Goal: Task Accomplishment & Management: Complete application form

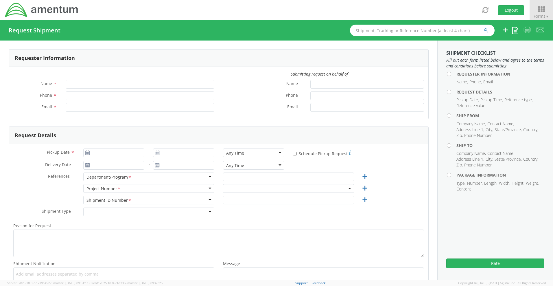
type input "[PERSON_NAME]"
type input "[PHONE_NUMBER]"
type input "rashonda.q.smith.ctr@us.navy.mil"
select select "4732.C0.03TY.12060301.927E0000"
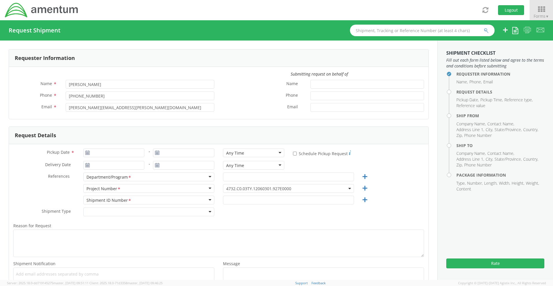
click at [87, 152] on use at bounding box center [87, 152] width 4 height 4
click at [86, 152] on use at bounding box center [87, 152] width 4 height 4
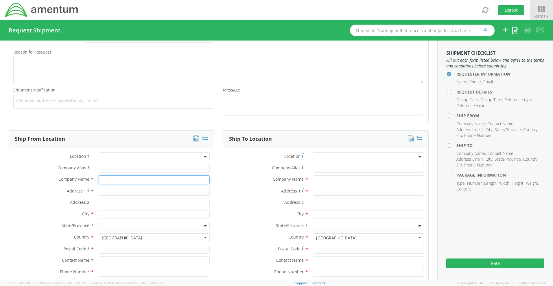
click at [104, 180] on input "text" at bounding box center [154, 179] width 111 height 9
click at [108, 180] on input "text" at bounding box center [154, 179] width 111 height 9
type input "s"
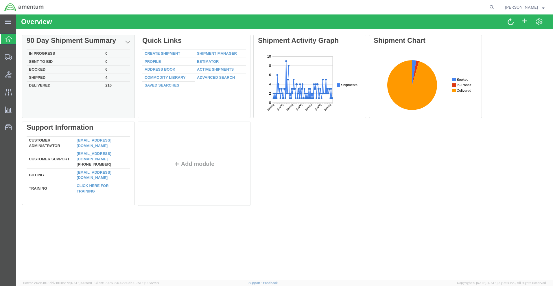
click at [44, 84] on td "Delivered" at bounding box center [65, 85] width 76 height 7
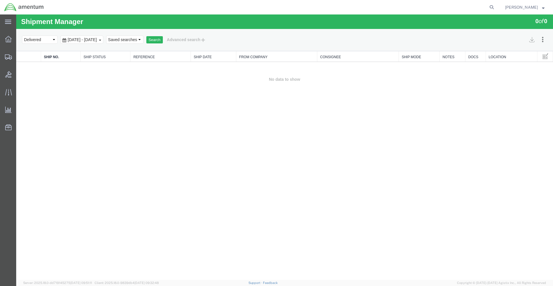
click at [98, 39] on span "[DATE] - [DATE]" at bounding box center [82, 39] width 32 height 5
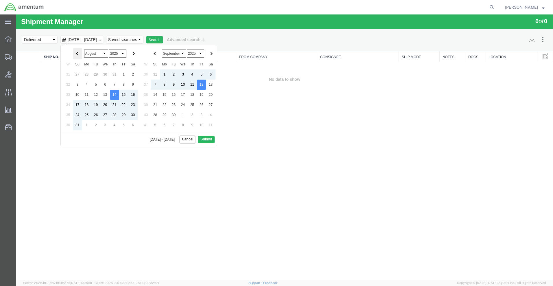
click at [78, 52] on span at bounding box center [77, 53] width 3 height 3
click at [163, 42] on button "Search" at bounding box center [154, 40] width 16 height 8
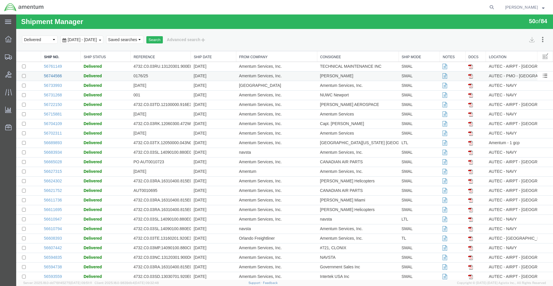
click at [55, 76] on link "56744566" at bounding box center [53, 75] width 18 height 5
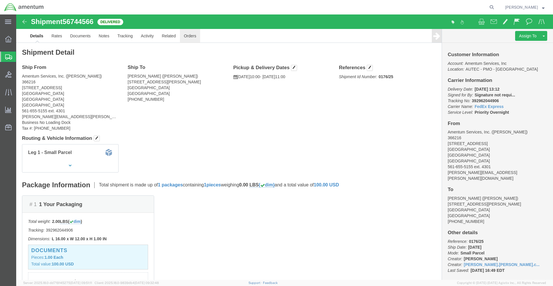
drag, startPoint x: 227, startPoint y: 8, endPoint x: 170, endPoint y: 27, distance: 59.5
click div "Shipment 56744566 Delivered Details Rates Documents Notes Tracking Activity Rel…"
click at [218, 10] on div at bounding box center [272, 7] width 449 height 14
click div "Leg 1 - Small Parcel"
click at [9, 38] on icon at bounding box center [8, 39] width 6 height 6
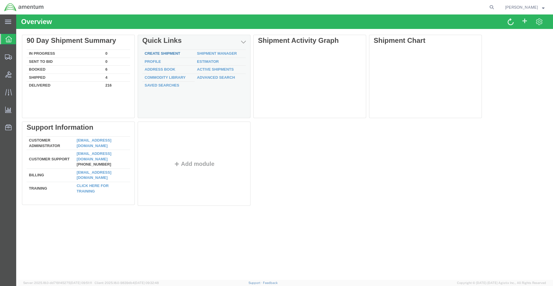
click at [163, 52] on link "Create Shipment" at bounding box center [163, 53] width 36 height 4
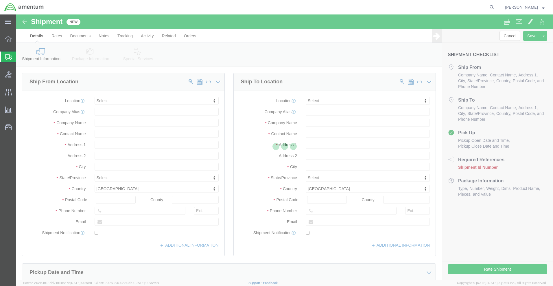
select select
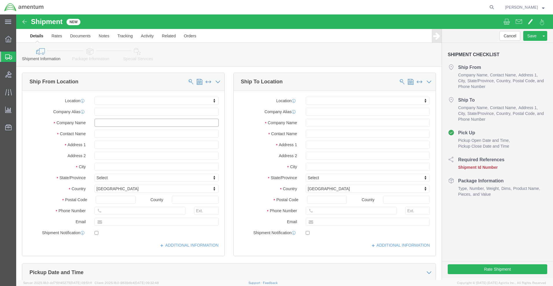
click input "text"
type input "a"
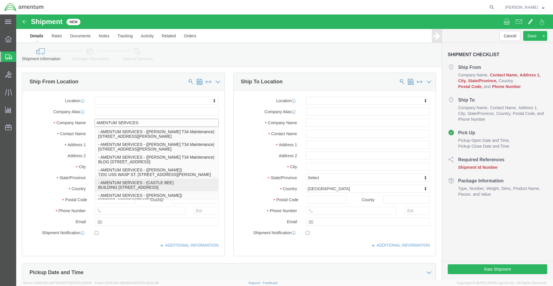
scroll to position [87, 0]
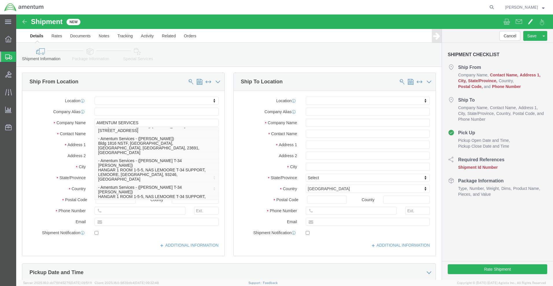
click label "City"
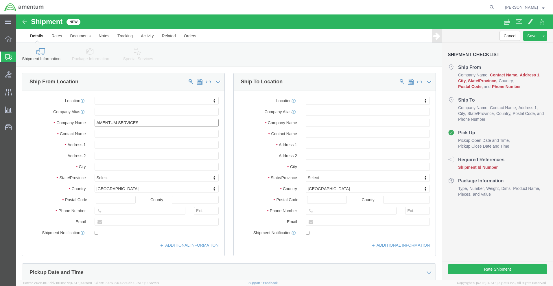
click input "AMENTUM SERVICES"
type input "AMENTUM SERVICES. INC"
type input "RASHONDA SMIT"
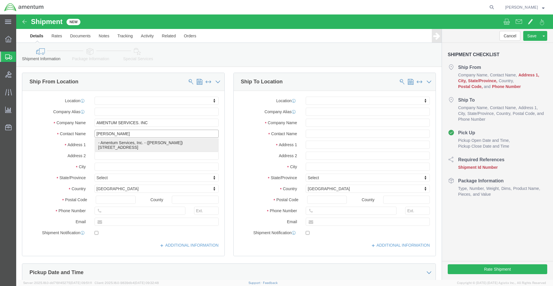
click p "- Amentum Services, Inc. - (Rashonda Smith) 1624 Perimeter Rd, AUTEC Air Termin…"
select select
type input "Amentum Services, Inc."
type input "[PERSON_NAME]"
type input "1624 Perimeter Rd"
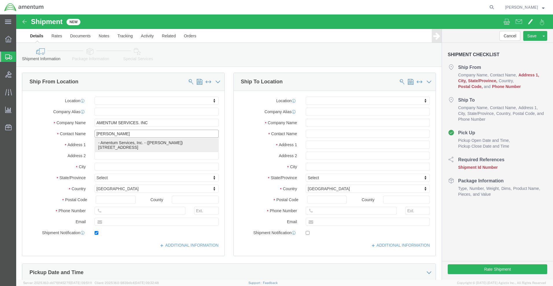
type input "AUTEC Air Terminal"
type input "West Palm Beach"
type input "33406"
type input "5616555155"
type input "patrick.a.ostrander.ctr@us.navy.mil"
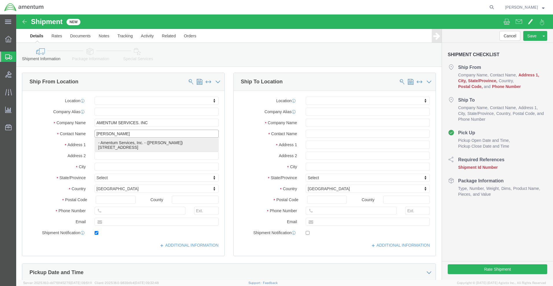
checkbox input "true"
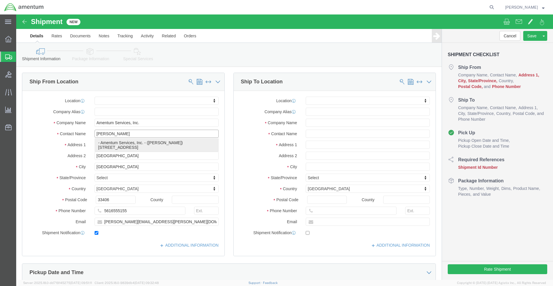
select select "FL"
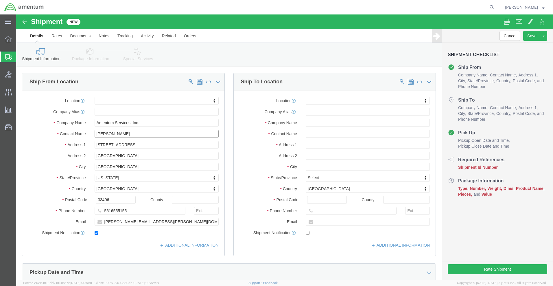
type input "[PERSON_NAME]"
click input "patrick.a.ostrander.ctr@us.navy.mil"
type input "rashonda.q.smith.ctr@us.navy.mil"
click label "Location"
click input "text"
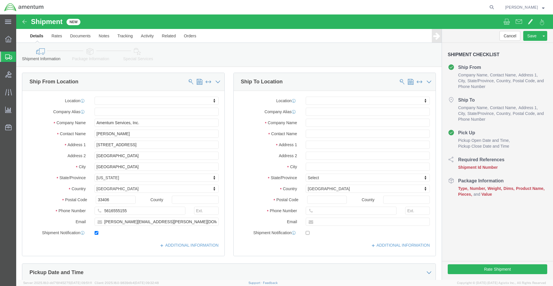
click div "Sep 12 2025 8:00 AM"
click button "Apply"
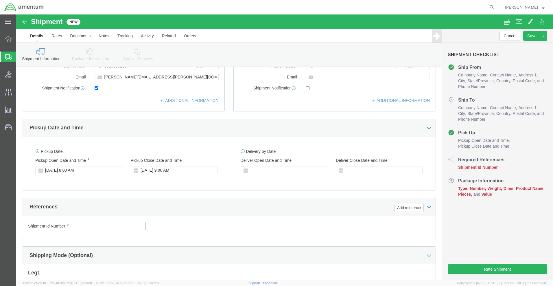
click input "text"
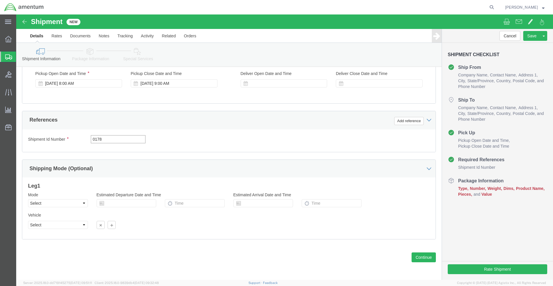
type input "0178"
click div "Shipment Id Number 0178 Select Account Type Activity ID Airline Appointment Num…"
click input "text"
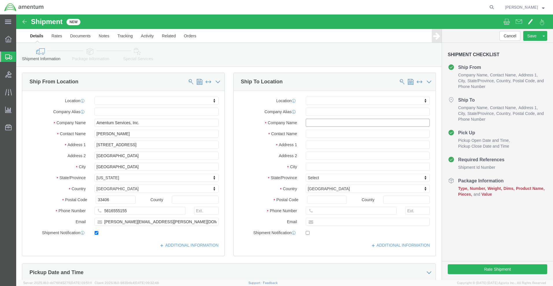
click input "text"
type input "s"
type input "Commader Submarine Squadron Four"
click input "text"
type input "Building 87"
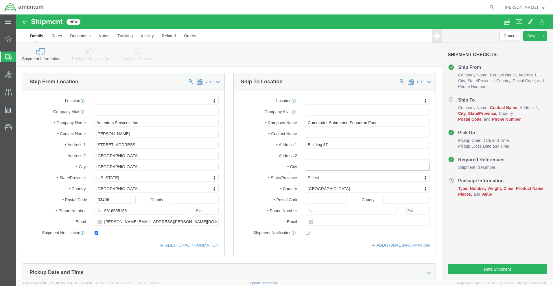
select select
click input "text"
type input "g"
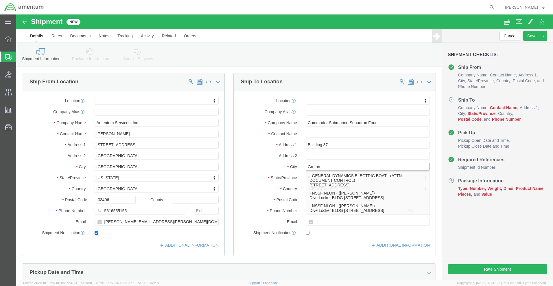
type input "Groton"
select select
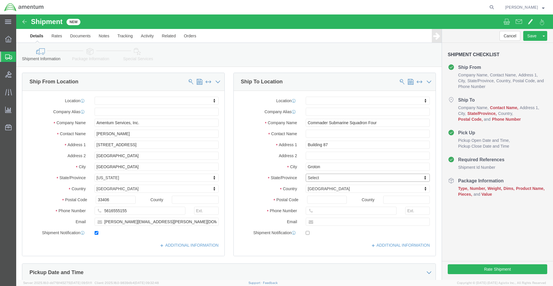
type input "c"
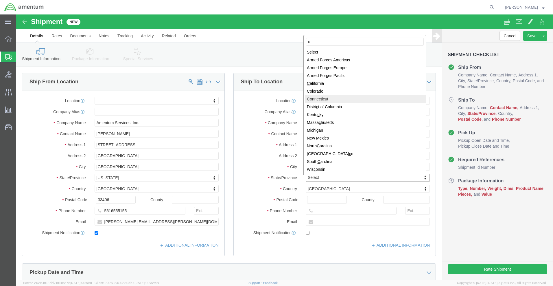
select select
select select "CT"
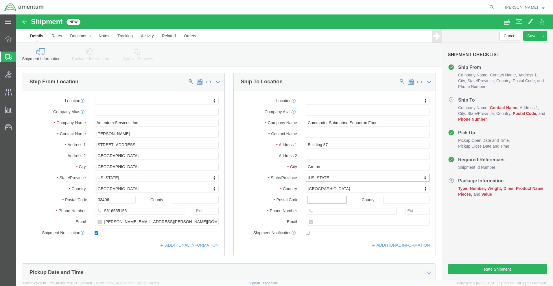
click input "Postal Code"
type input "06349"
click input "text"
select select
type input "860-694-2869"
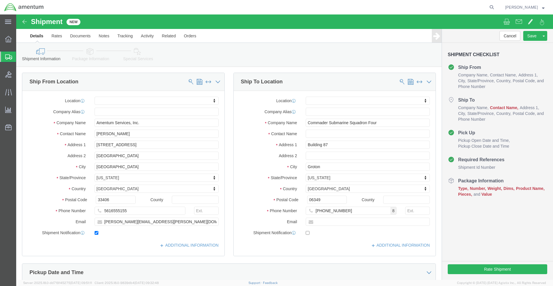
click div "Ship To Location"
click input "text"
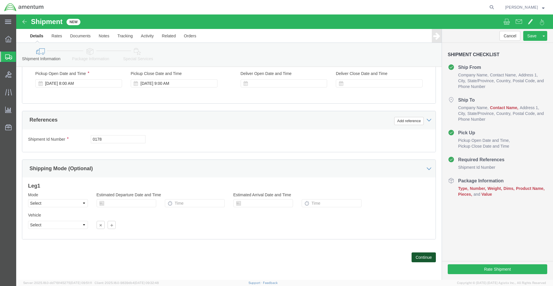
click button "Continue"
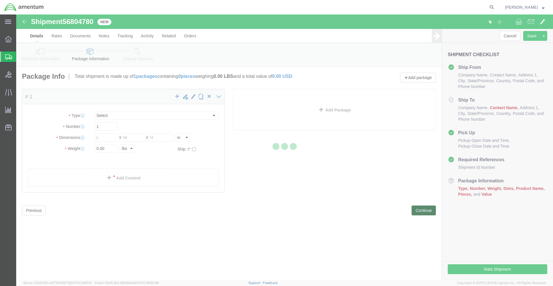
select select "CBOX"
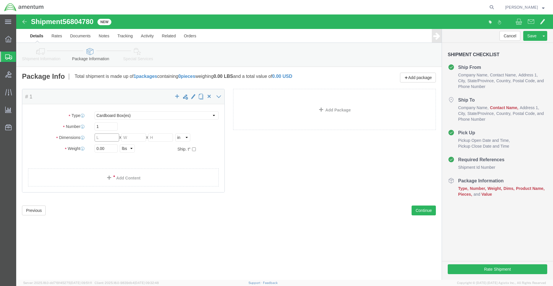
click input "text"
click link "Shipment Information"
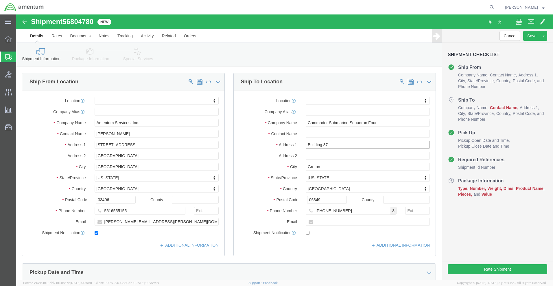
click input "Building 87"
click input "text"
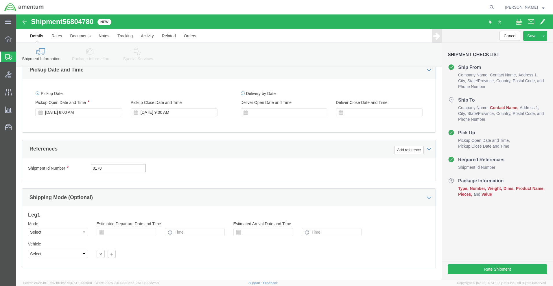
click input "0178"
type input "0178/25"
click div "Pickup Date: Pickup Start Date Pickup Start Time Pickup Open Date and Time Sep …"
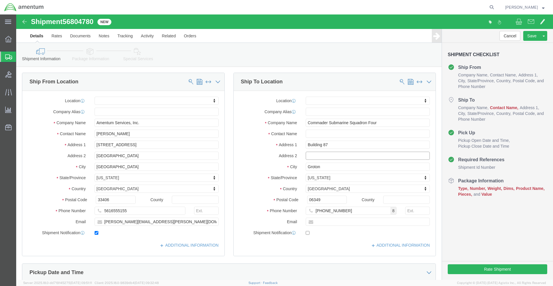
click input "text"
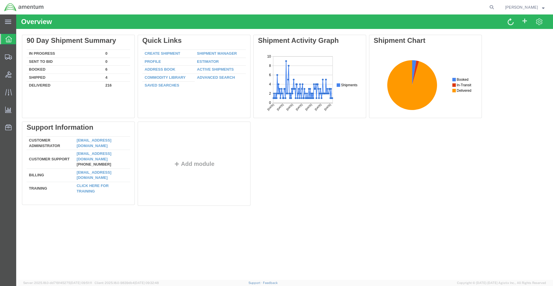
click at [528, 7] on span "[PERSON_NAME]" at bounding box center [521, 7] width 33 height 6
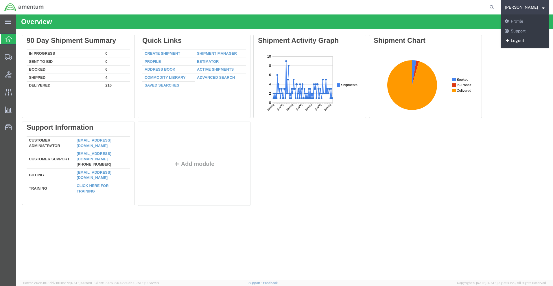
click at [515, 41] on link "Logout" at bounding box center [525, 41] width 48 height 10
